Goal: Check status: Check status

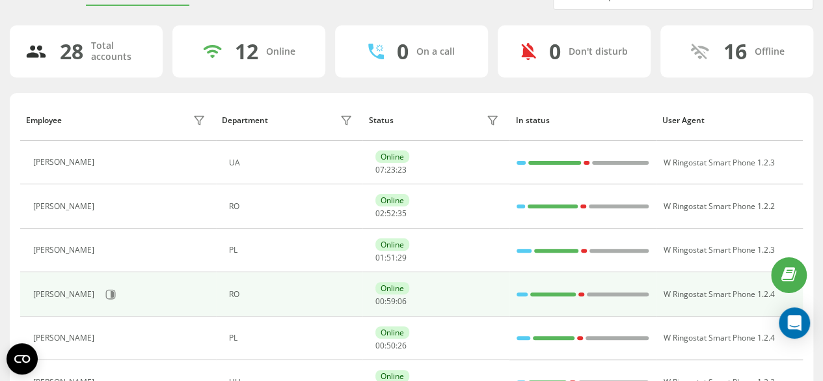
scroll to position [130, 0]
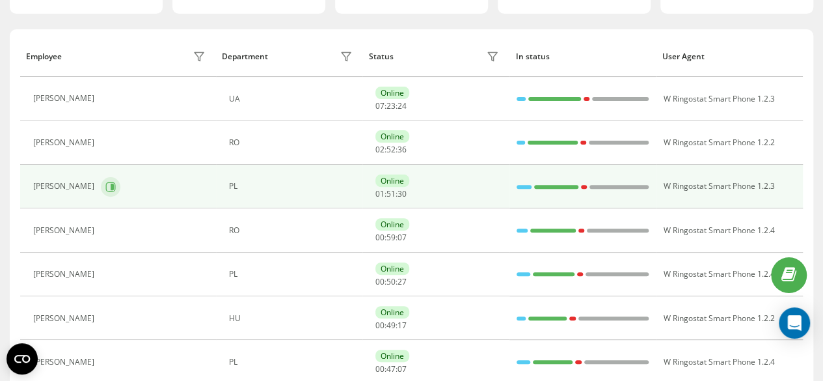
click at [120, 180] on button at bounding box center [111, 187] width 20 height 20
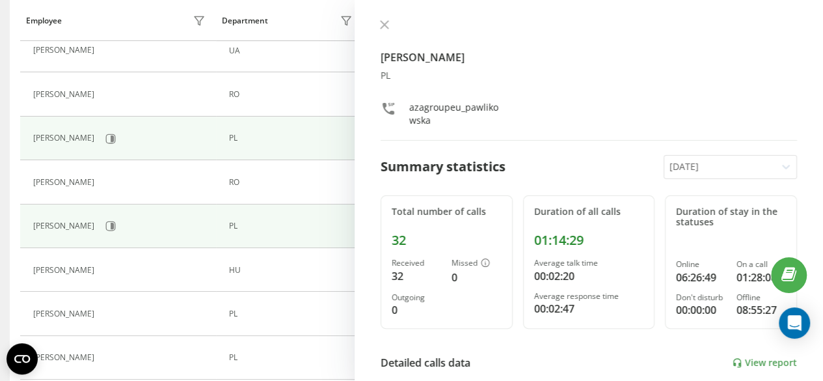
scroll to position [195, 0]
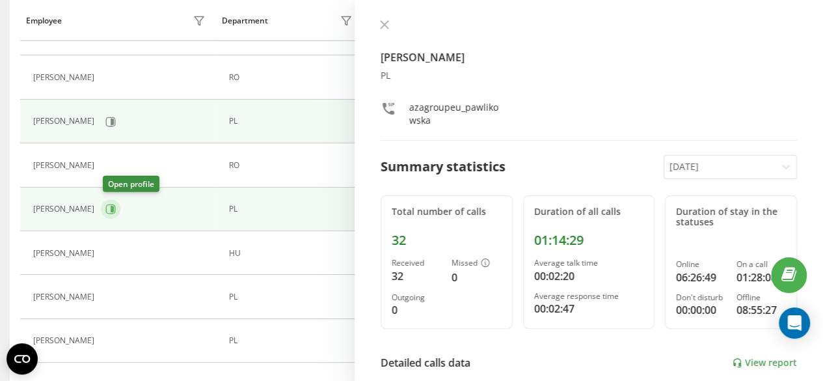
click at [114, 209] on icon at bounding box center [112, 209] width 3 height 7
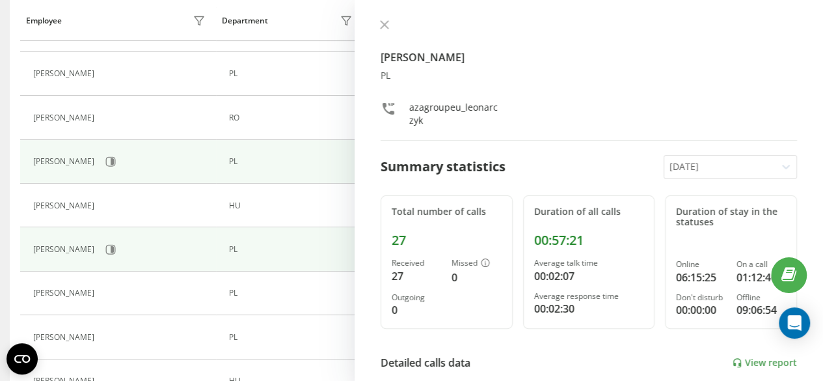
scroll to position [260, 0]
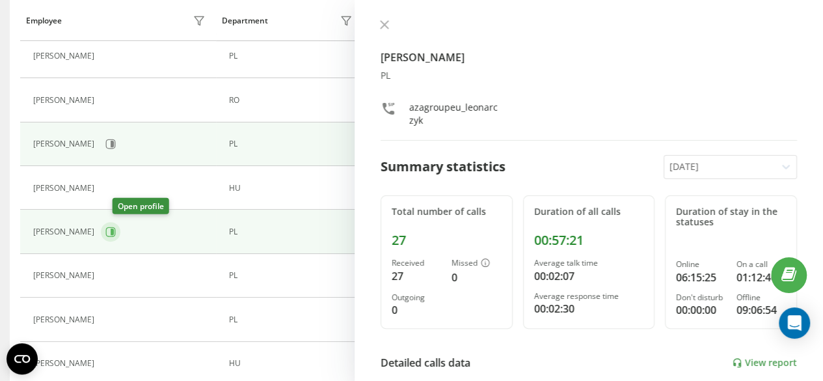
click at [116, 226] on button at bounding box center [111, 232] width 20 height 20
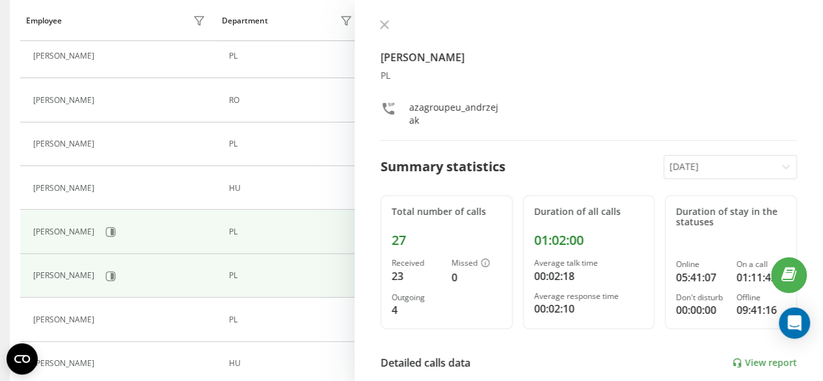
scroll to position [325, 0]
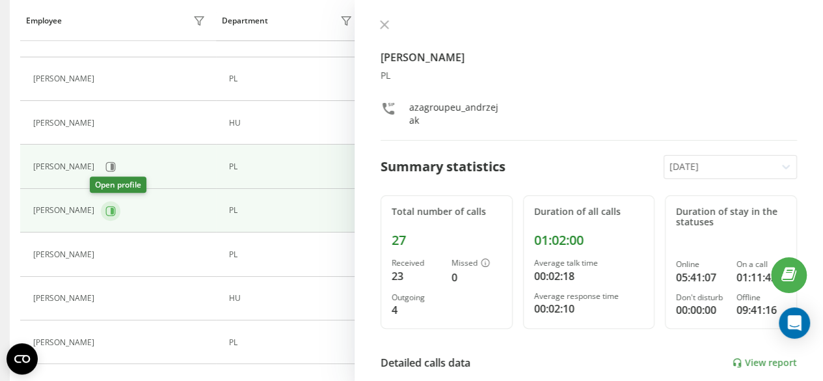
click at [101, 214] on button at bounding box center [111, 211] width 20 height 20
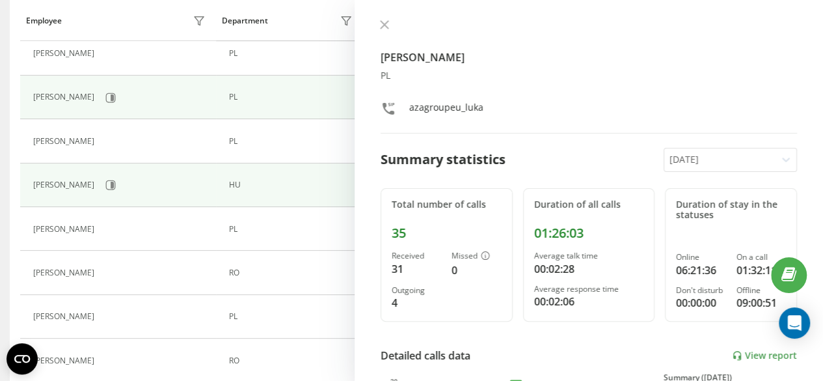
scroll to position [455, 0]
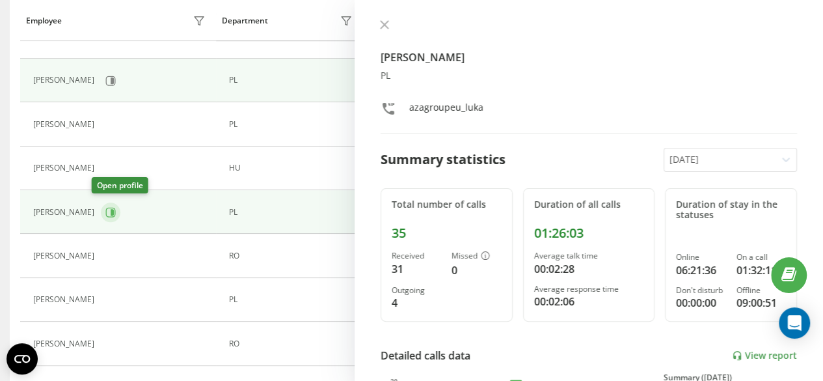
click at [106, 207] on icon at bounding box center [111, 212] width 10 height 10
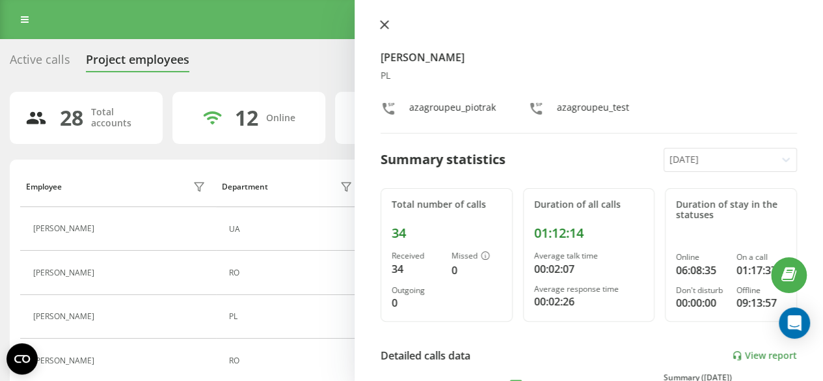
click at [384, 21] on icon at bounding box center [384, 24] width 9 height 9
